Goal: Task Accomplishment & Management: Use online tool/utility

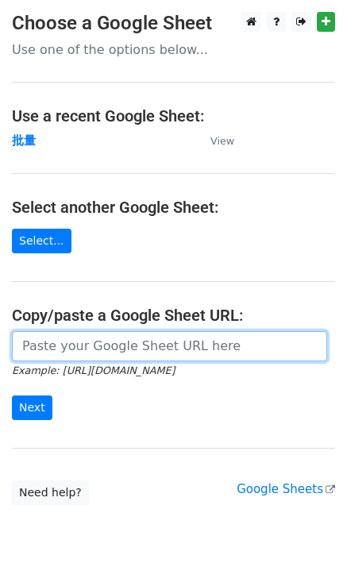
click at [71, 346] on input "url" at bounding box center [169, 346] width 315 height 30
paste input "https://docs.google.com/spreadsheets/d/1OdUcEapwDADx0zbrvSCU0vXH1fP2oNqM76vy0e6…"
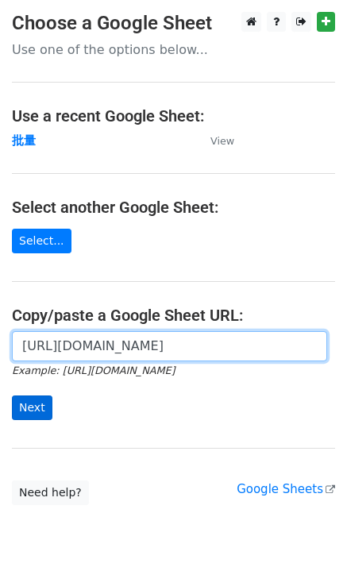
type input "https://docs.google.com/spreadsheets/d/1OdUcEapwDADx0zbrvSCU0vXH1fP2oNqM76vy0e6…"
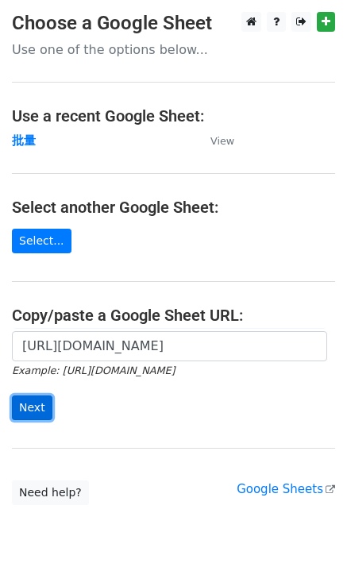
click at [33, 405] on input "Next" at bounding box center [32, 407] width 40 height 25
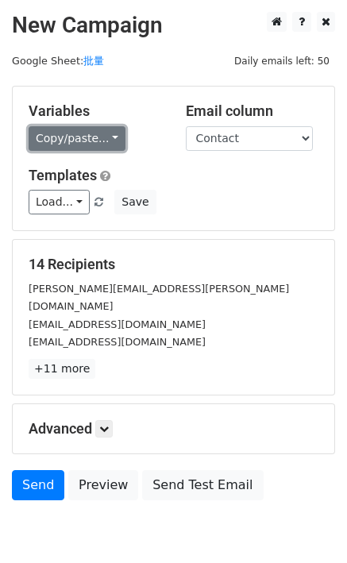
click at [68, 138] on link "Copy/paste..." at bounding box center [77, 138] width 97 height 25
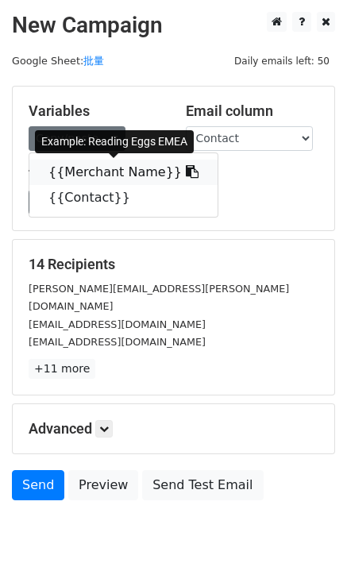
click at [99, 171] on link "{{Merchant Name}}" at bounding box center [123, 171] width 188 height 25
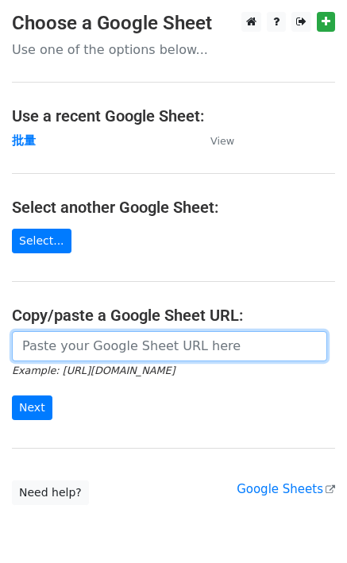
click at [62, 348] on input "url" at bounding box center [169, 346] width 315 height 30
paste input "[URL][DOMAIN_NAME]"
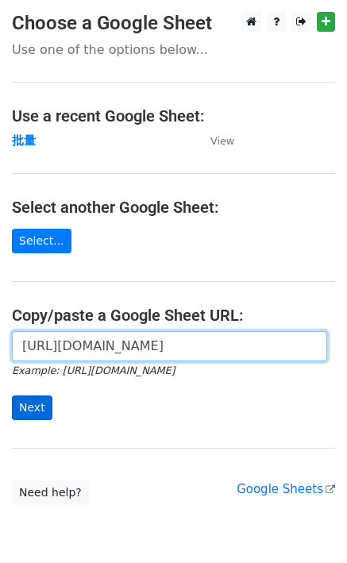
type input "[URL][DOMAIN_NAME]"
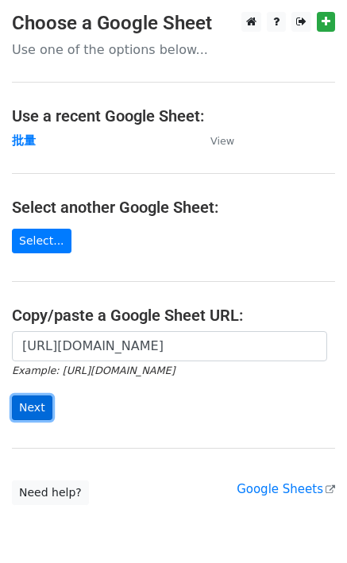
click at [29, 405] on input "Next" at bounding box center [32, 407] width 40 height 25
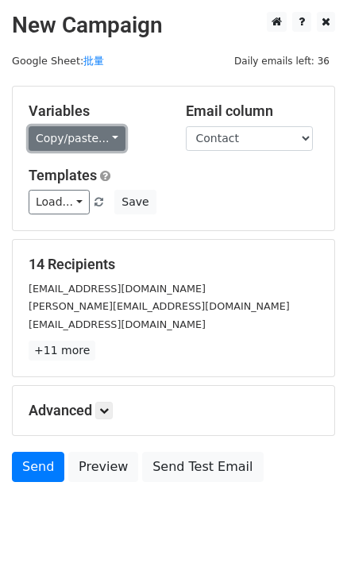
click at [60, 137] on link "Copy/paste..." at bounding box center [77, 138] width 97 height 25
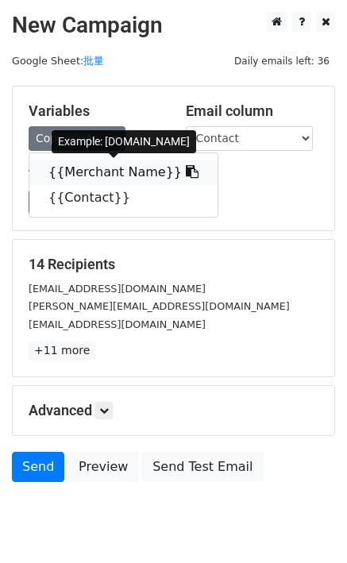
click at [65, 167] on link "{{Merchant Name}}" at bounding box center [123, 171] width 188 height 25
